Goal: Obtain resource: Download file/media

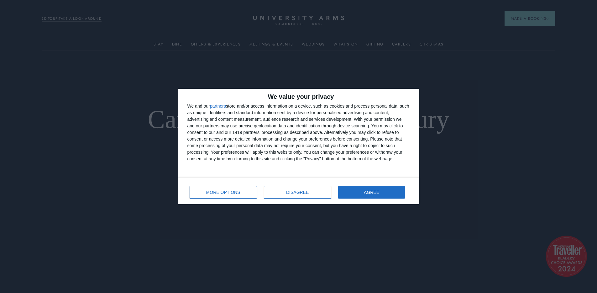
click at [320, 45] on div "We value your privacy We and our partners store and/or access information on a …" at bounding box center [298, 146] width 597 height 293
click at [398, 192] on button "AGREE" at bounding box center [371, 192] width 67 height 13
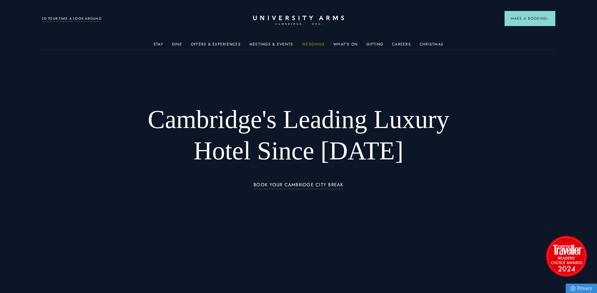
click at [317, 43] on link "Weddings" at bounding box center [313, 46] width 23 height 8
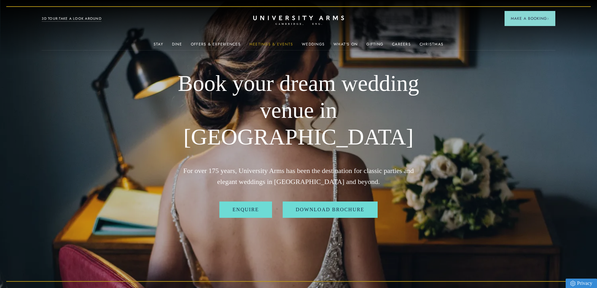
click at [268, 42] on link "Meetings & Events" at bounding box center [272, 46] width 44 height 8
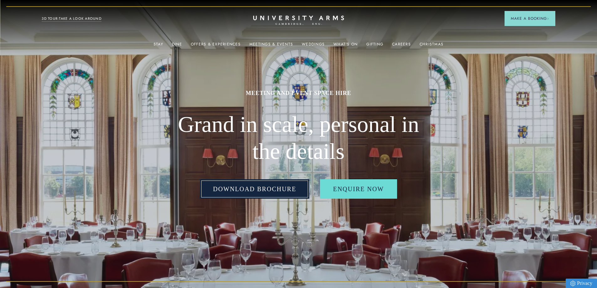
click at [276, 186] on link "Download Brochure" at bounding box center [255, 188] width 110 height 19
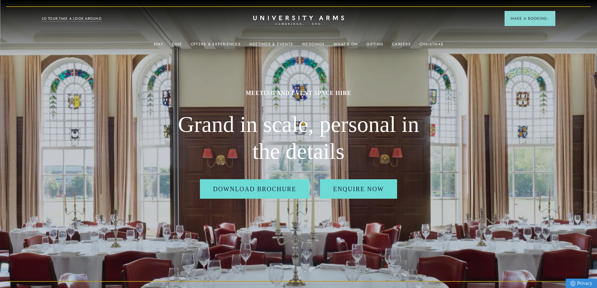
click at [312, 59] on div "MEETING AND EVENT SPACE HIRE Grand in scale, personal in the details Download B…" at bounding box center [298, 144] width 251 height 288
click at [400, 45] on link "Careers" at bounding box center [401, 46] width 19 height 8
